Goal: Task Accomplishment & Management: Use online tool/utility

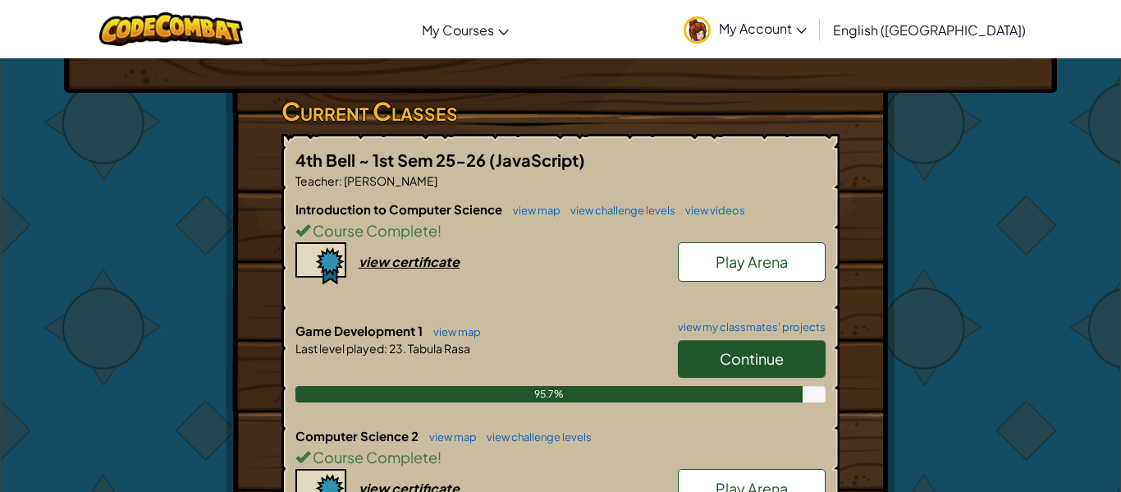
scroll to position [245, 0]
click at [707, 355] on link "Continue" at bounding box center [752, 358] width 148 height 38
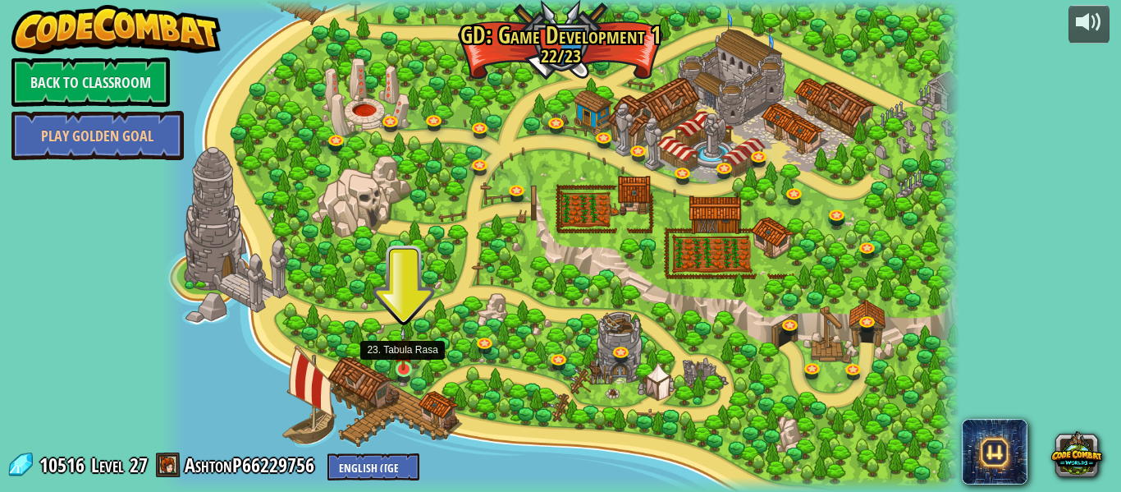
click at [394, 367] on img at bounding box center [403, 348] width 19 height 43
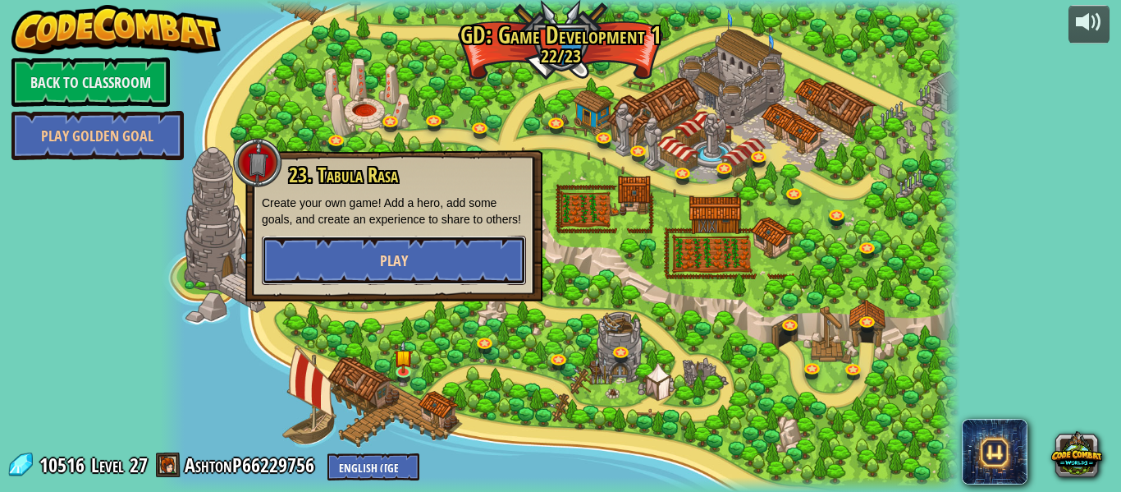
click at [374, 275] on button "Play" at bounding box center [394, 260] width 264 height 49
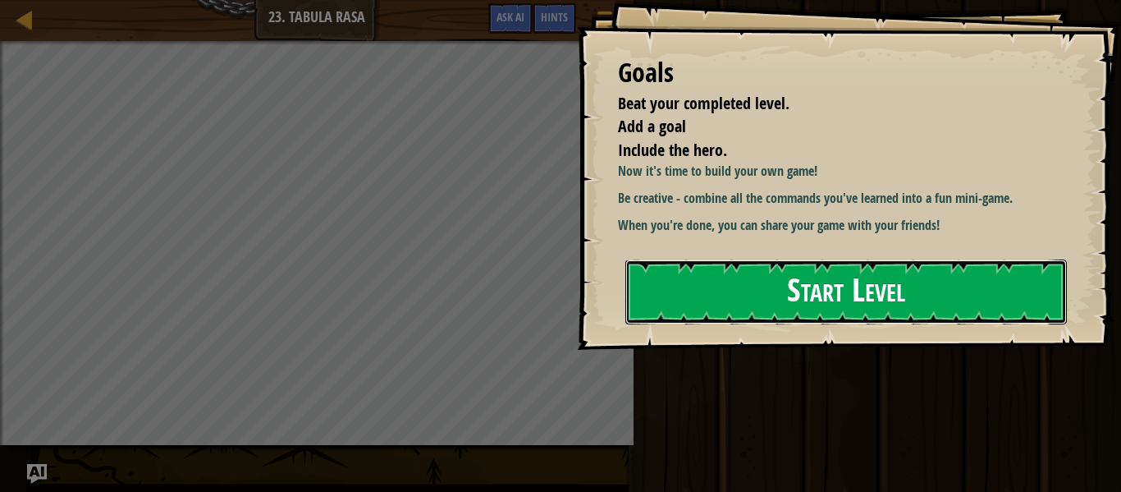
click at [707, 309] on button "Start Level" at bounding box center [846, 291] width 442 height 65
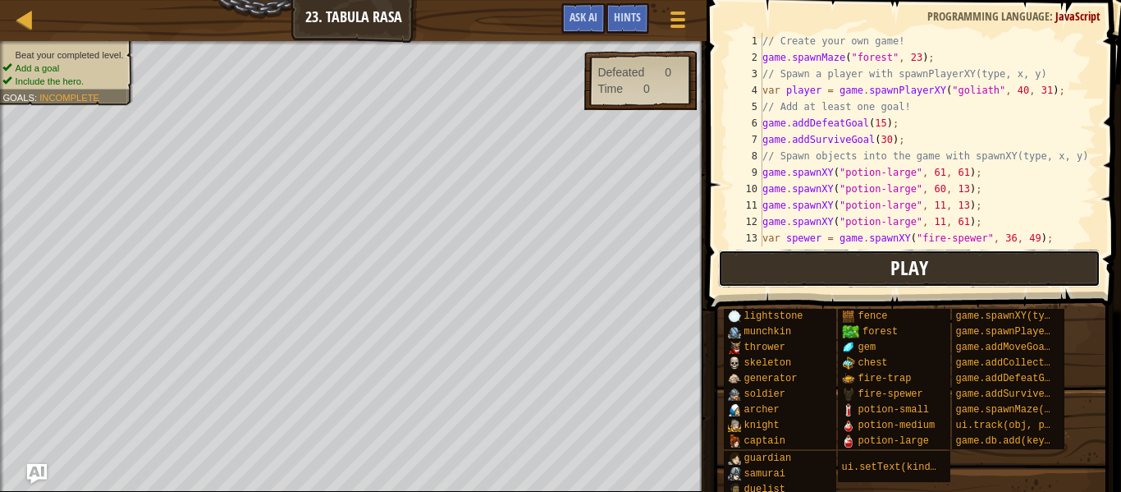
click at [998, 251] on button "Play" at bounding box center [909, 268] width 382 height 38
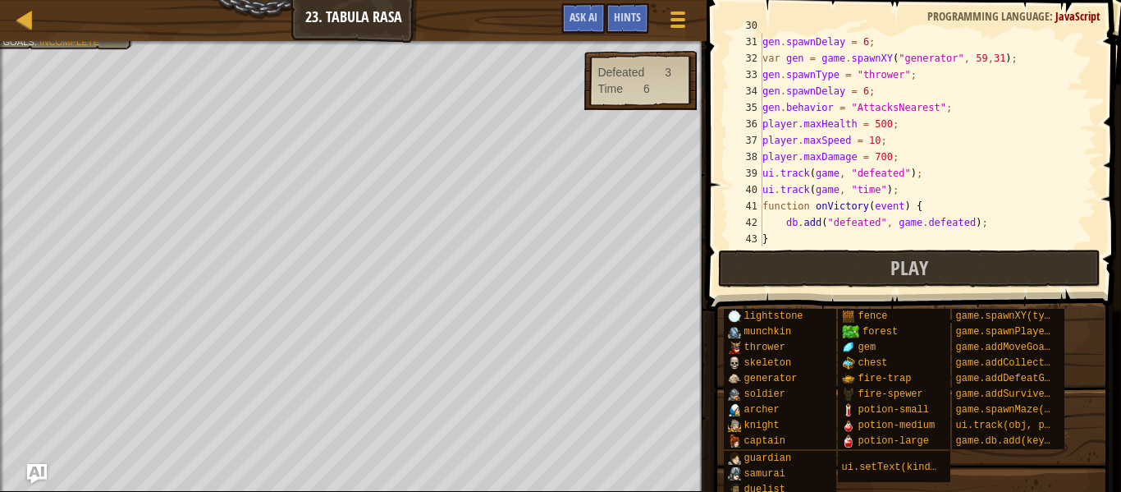
scroll to position [492, 0]
click at [877, 138] on div "gen = gen . spawnType = "thrower" ; gen . spawnDelay = 6 ; var gen = game . spa…" at bounding box center [927, 140] width 337 height 246
type textarea "player.maxSpeed = 30;"
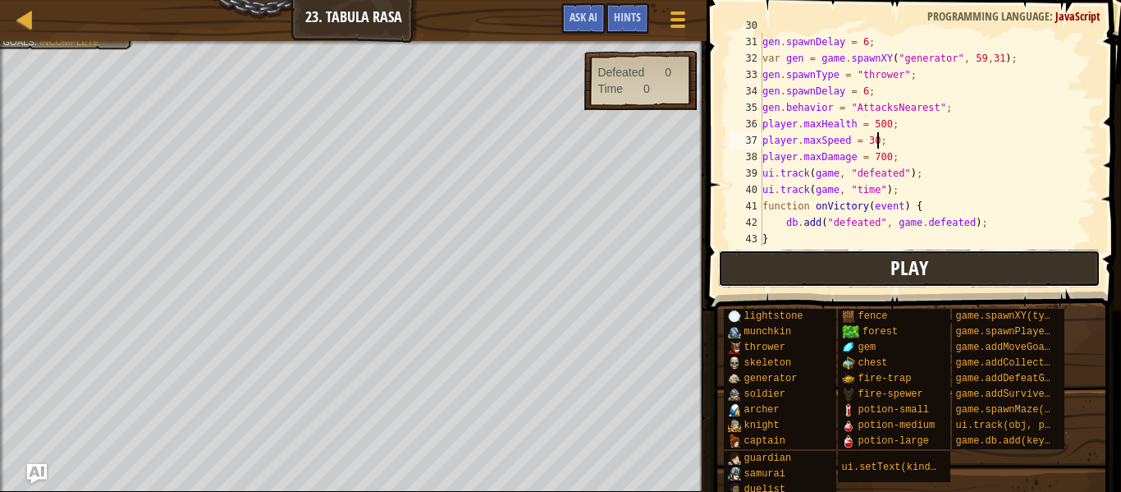
click at [889, 261] on button "Play" at bounding box center [909, 268] width 382 height 38
